Goal: Information Seeking & Learning: Learn about a topic

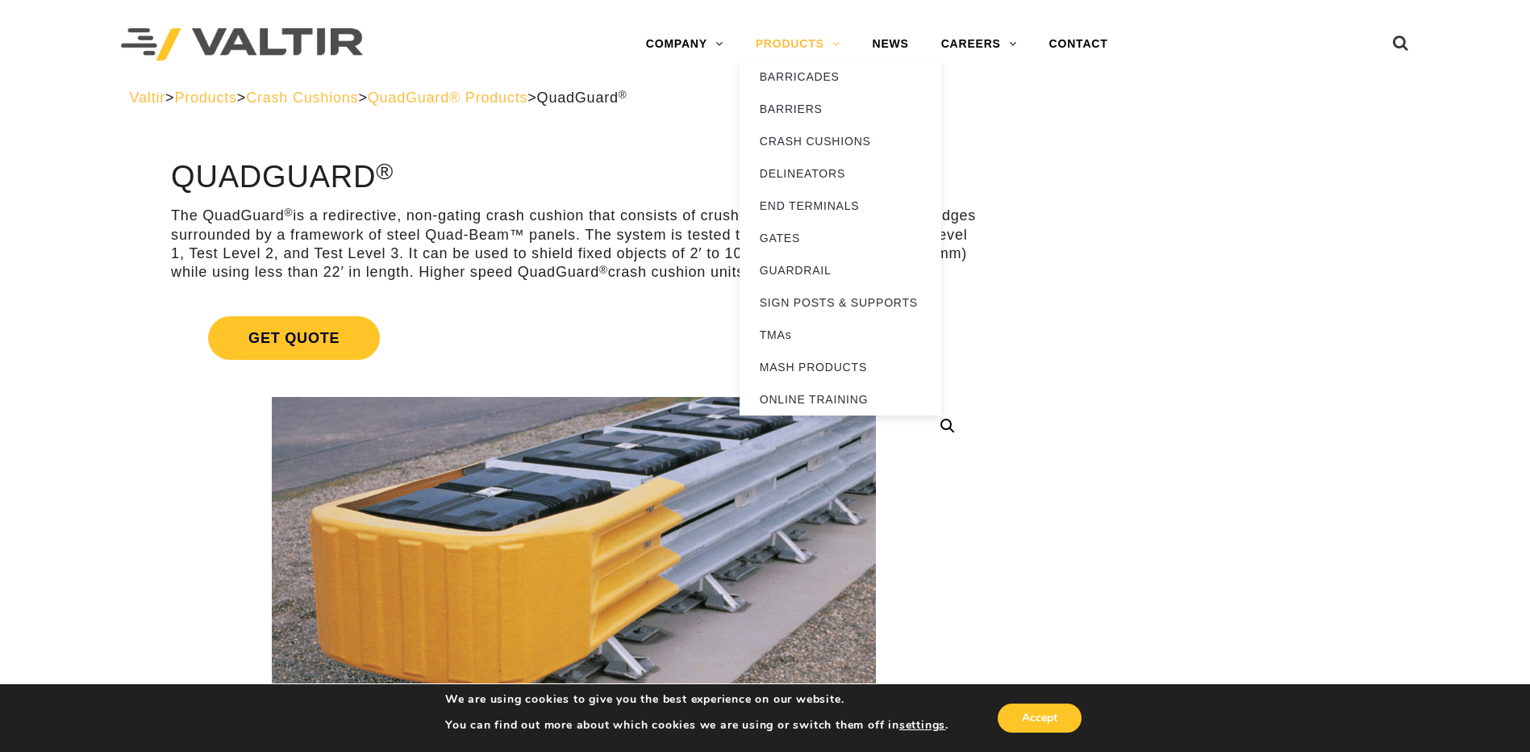
click at [819, 42] on link "PRODUCTS" at bounding box center [798, 44] width 117 height 32
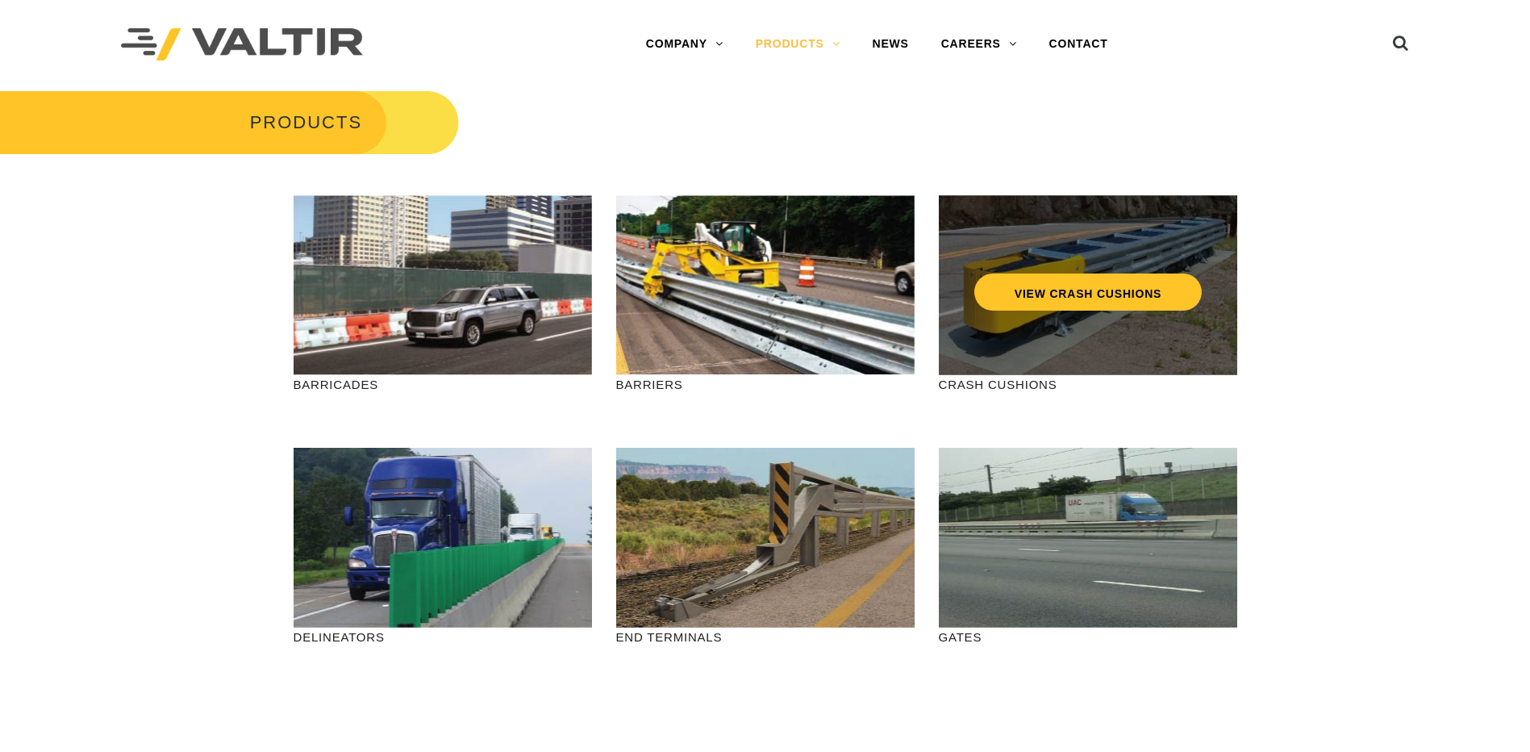
click at [1168, 311] on div "VIEW CRASH CUSHIONS" at bounding box center [1088, 285] width 298 height 180
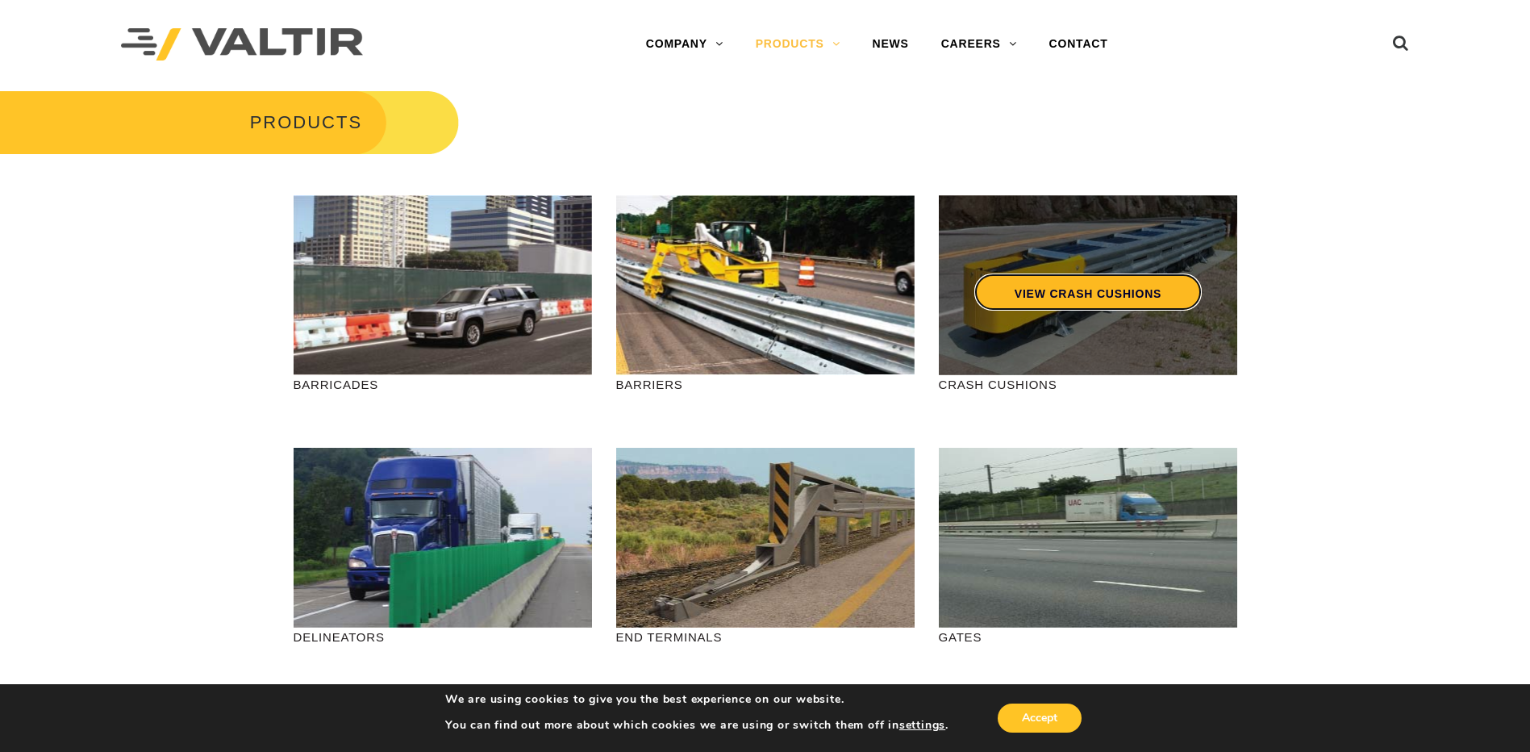
click at [1087, 277] on link "VIEW CRASH CUSHIONS" at bounding box center [1087, 291] width 227 height 37
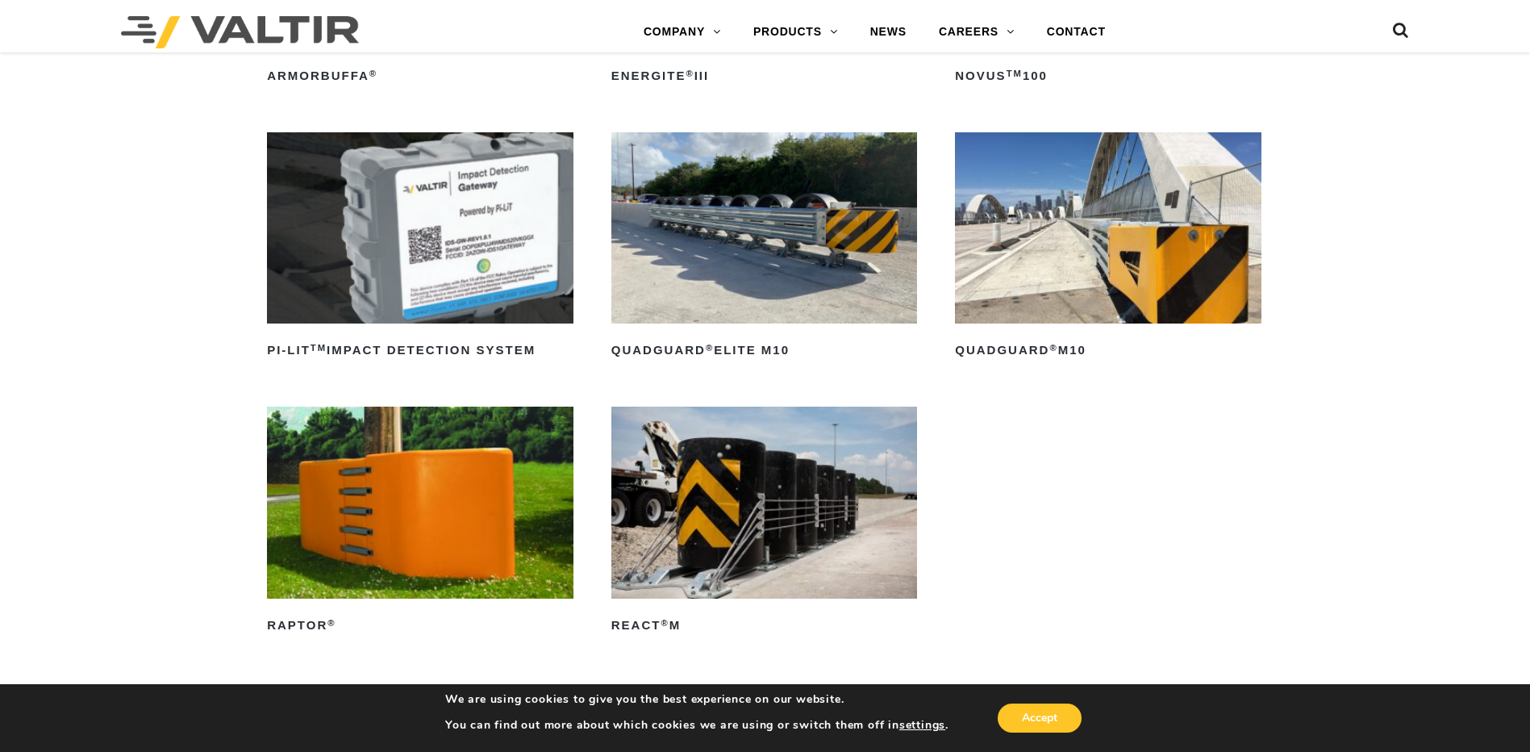
scroll to position [323, 0]
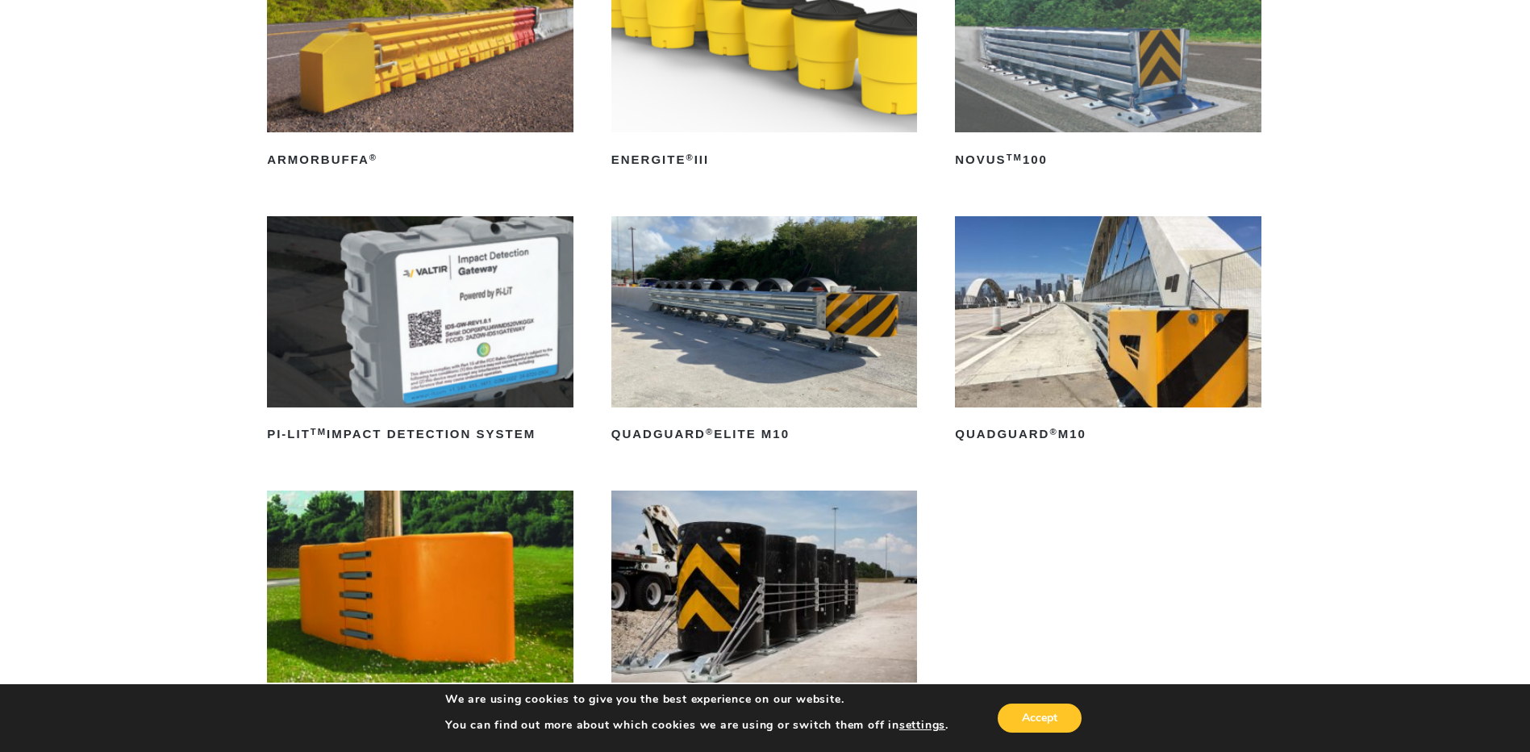
click at [843, 361] on img at bounding box center [764, 311] width 307 height 191
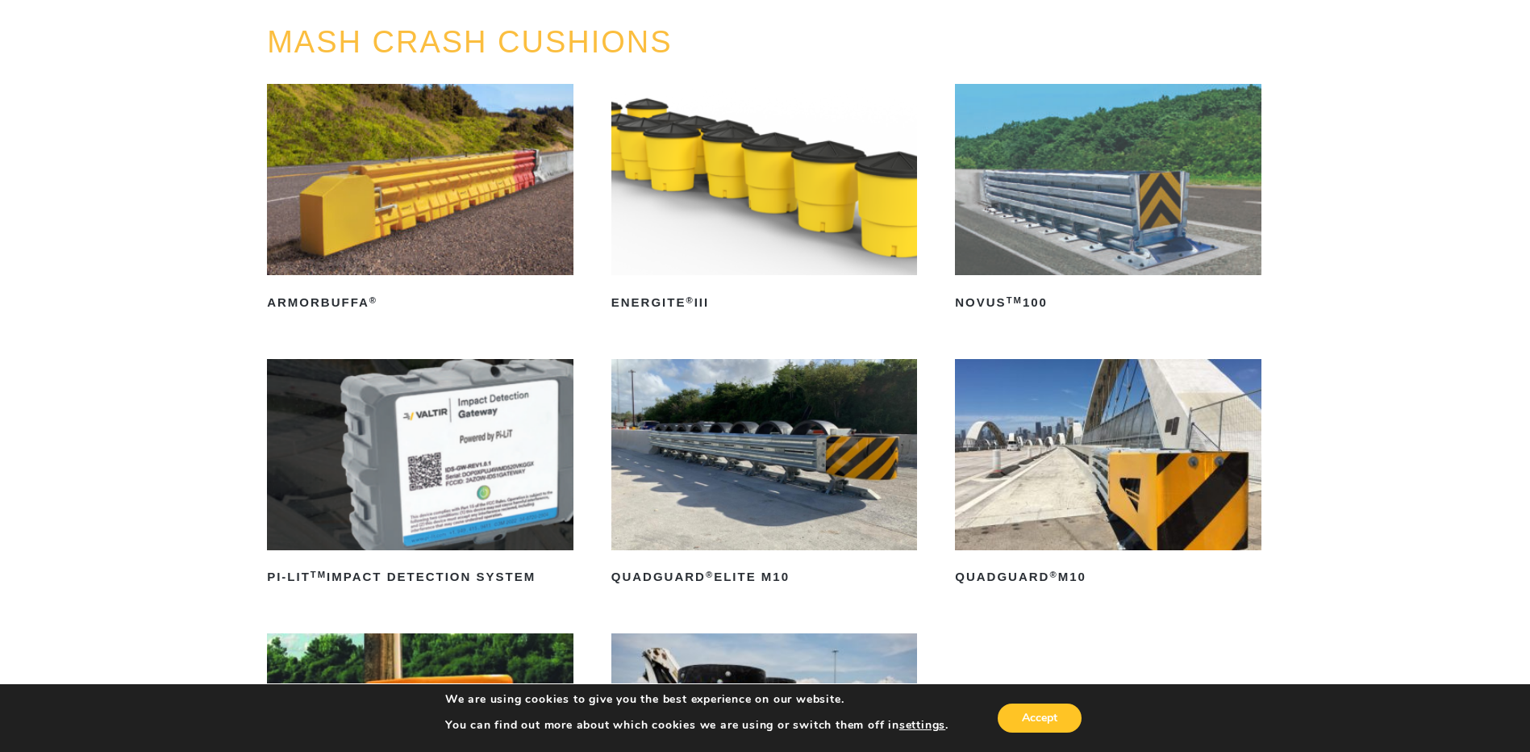
scroll to position [161, 0]
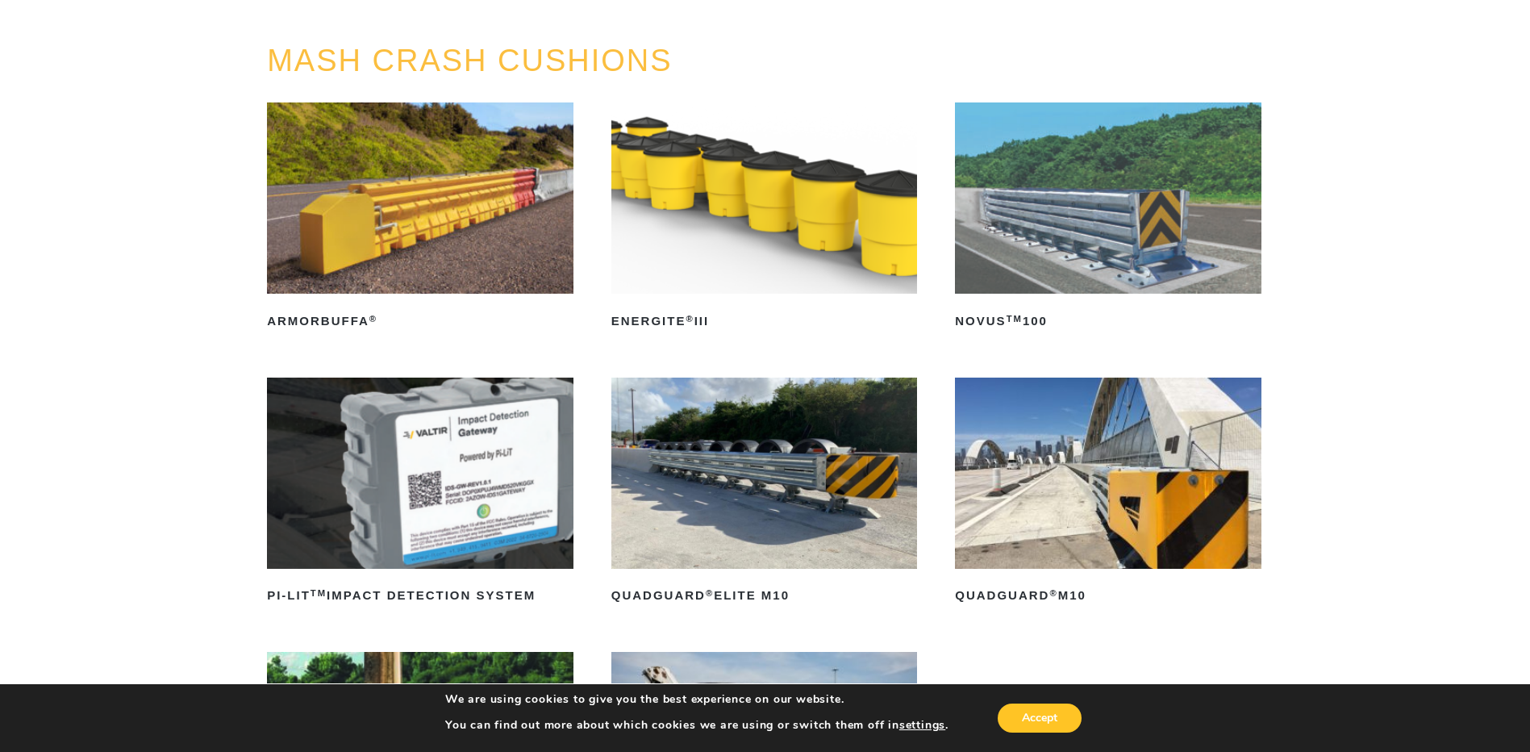
click at [1127, 487] on img at bounding box center [1108, 472] width 307 height 191
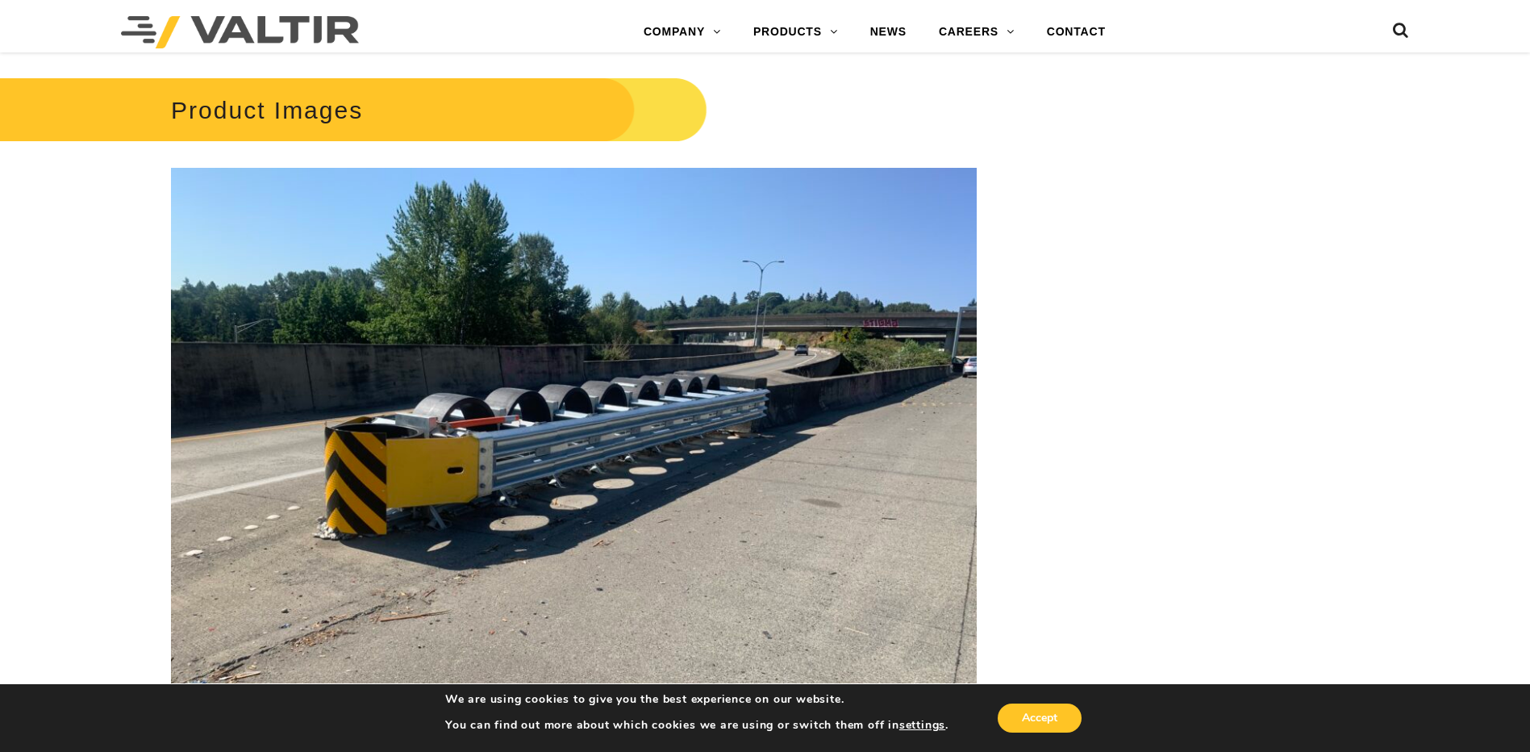
scroll to position [2339, 0]
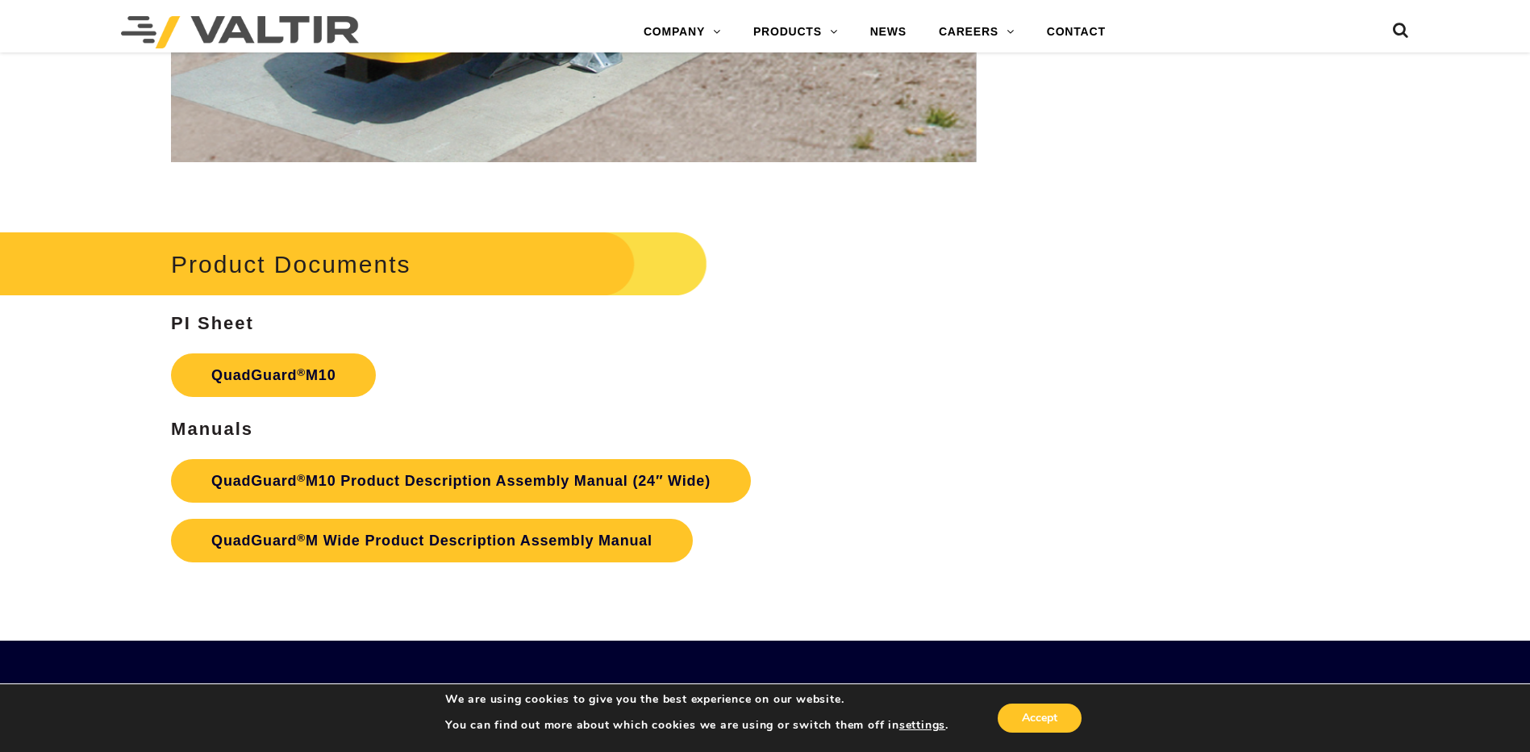
scroll to position [5888, 0]
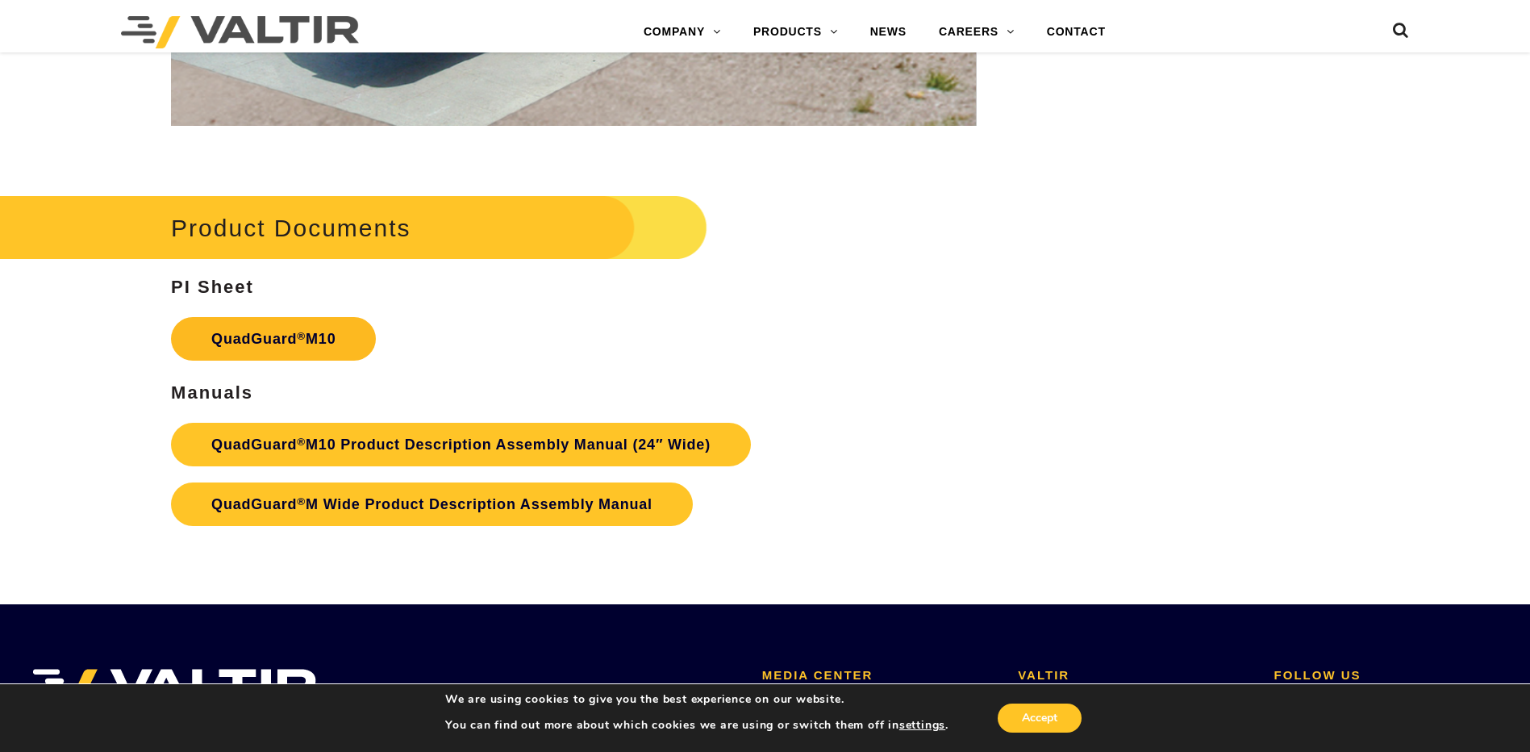
click at [290, 333] on link "QuadGuard ® M10" at bounding box center [273, 339] width 205 height 44
